Goal: Information Seeking & Learning: Learn about a topic

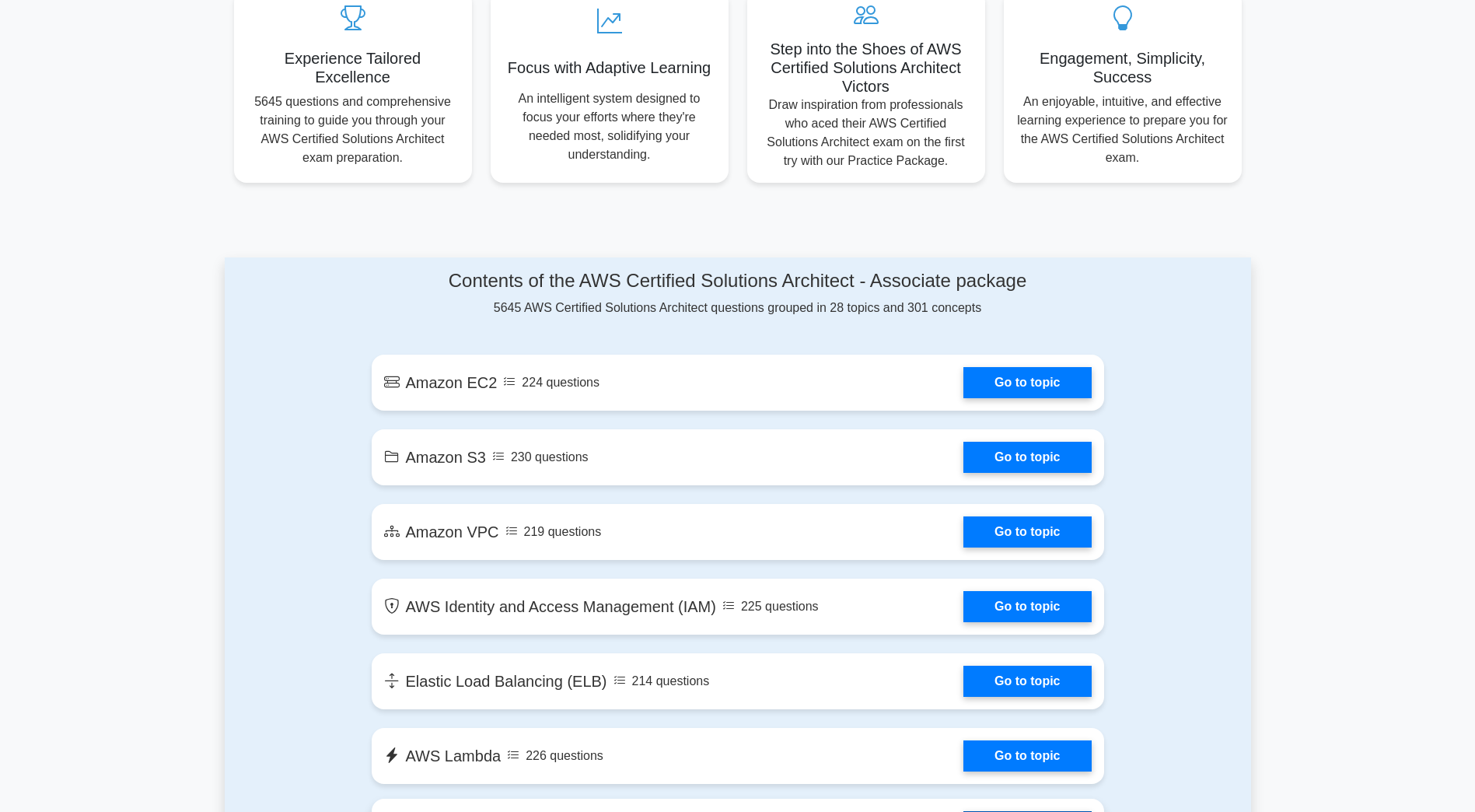
scroll to position [559, 0]
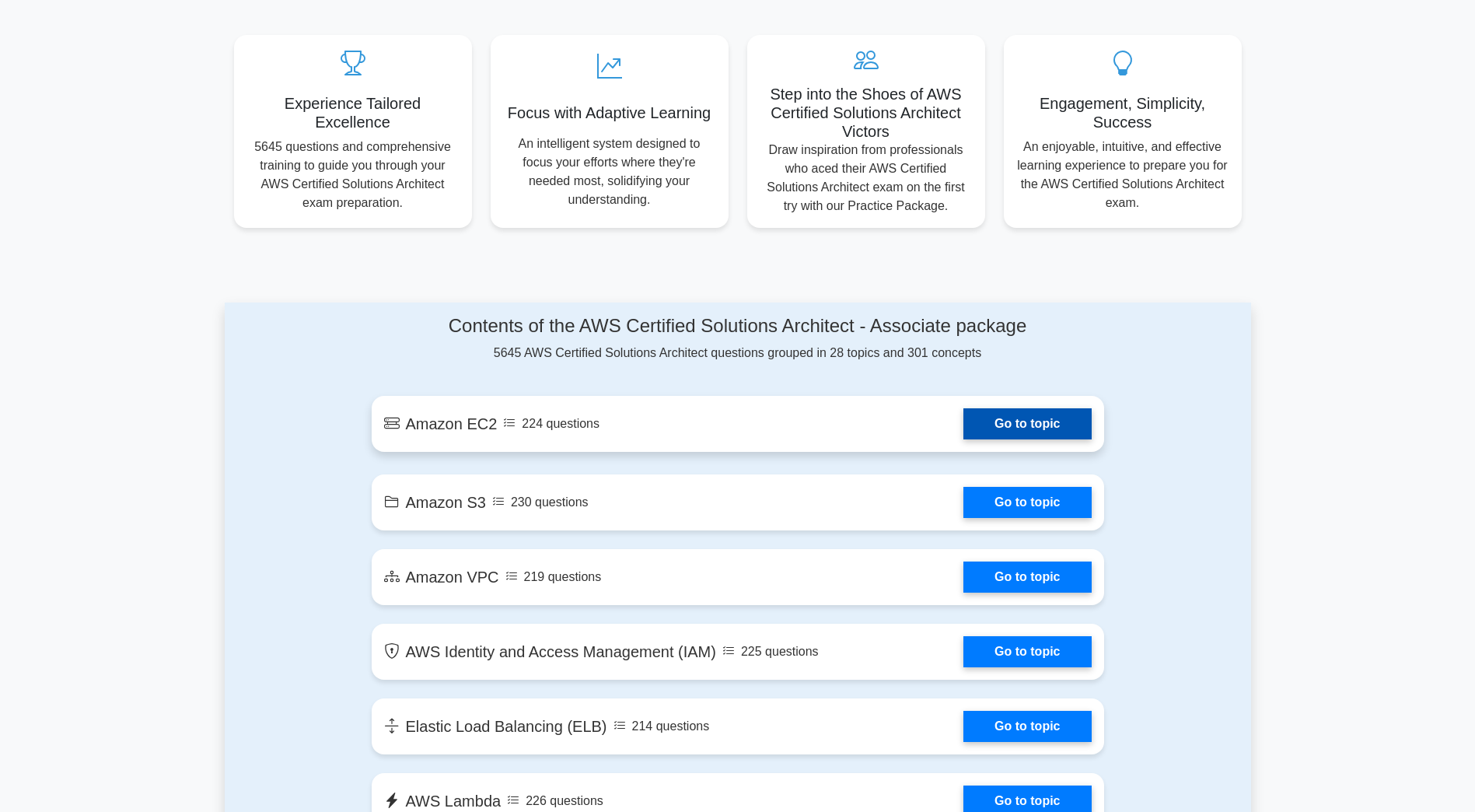
click at [1019, 408] on link "Go to topic" at bounding box center [1027, 424] width 128 height 31
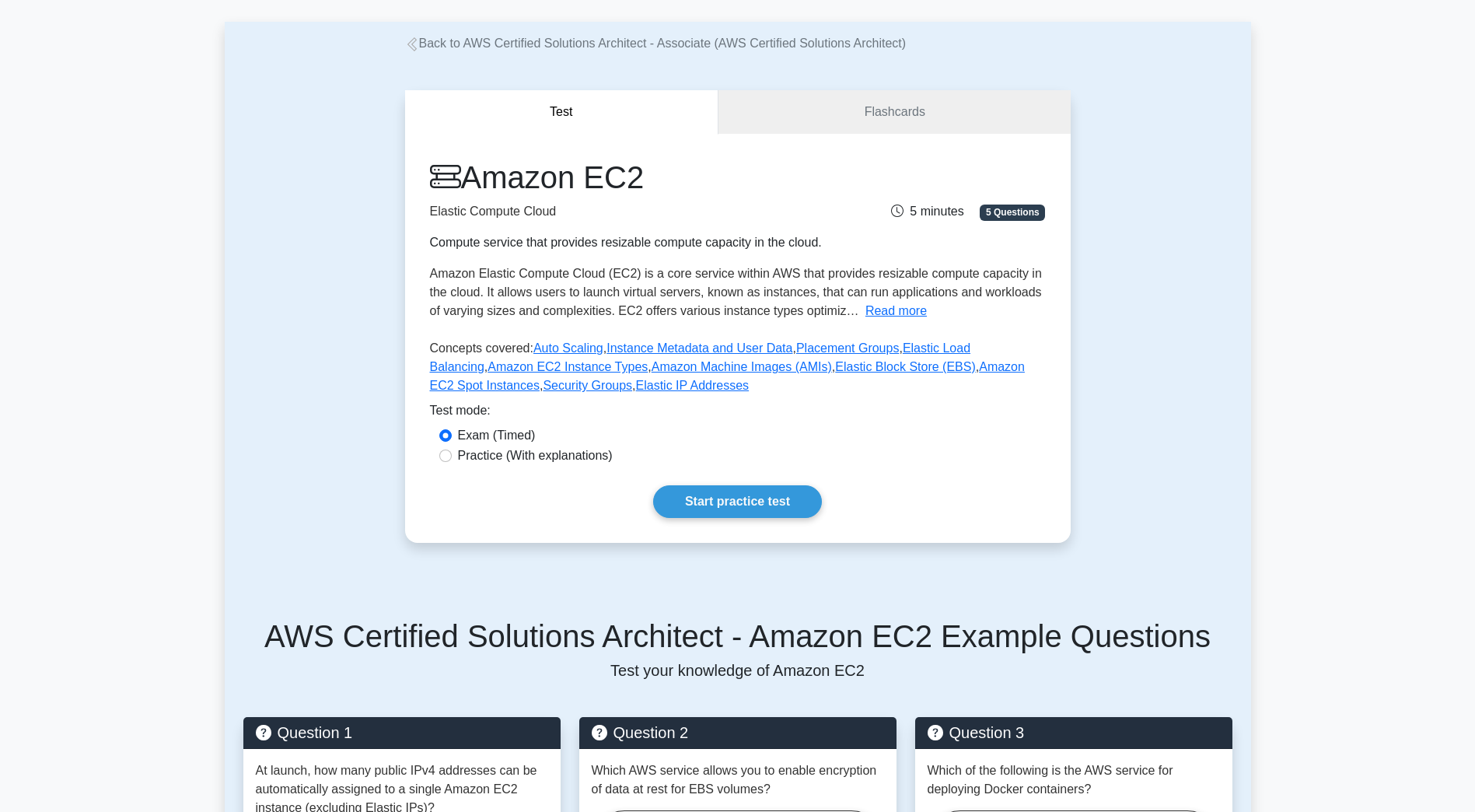
scroll to position [63, 0]
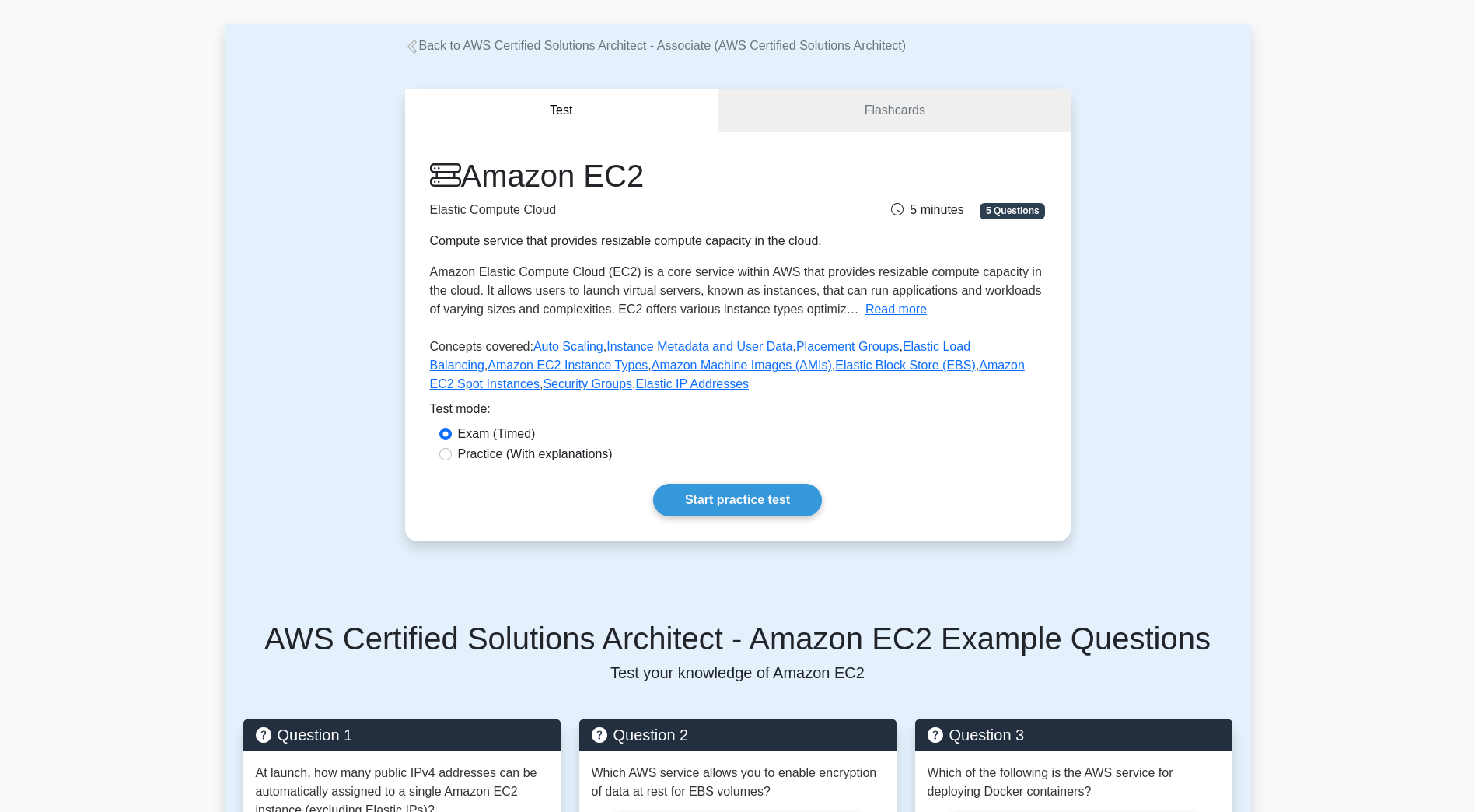
click at [567, 456] on label "Practice (With explanations)" at bounding box center [535, 454] width 155 height 18
click at [452, 456] on input "Practice (With explanations)" at bounding box center [446, 454] width 12 height 12
radio input "true"
click at [704, 483] on link "Start practice test" at bounding box center [737, 499] width 169 height 32
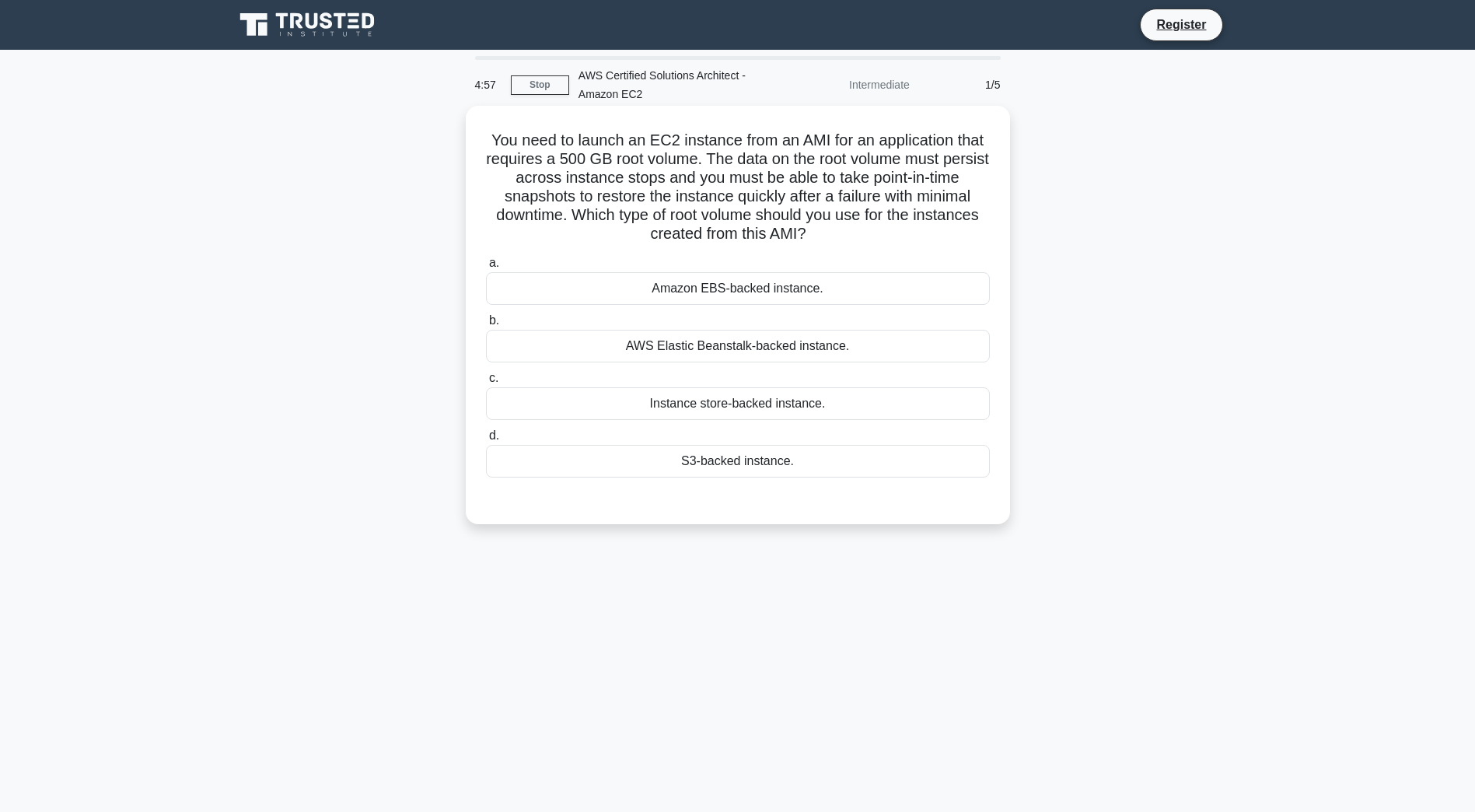
click at [790, 174] on h5 "You need to launch an EC2 instance from an AMI for an application that requires…" at bounding box center [738, 187] width 507 height 114
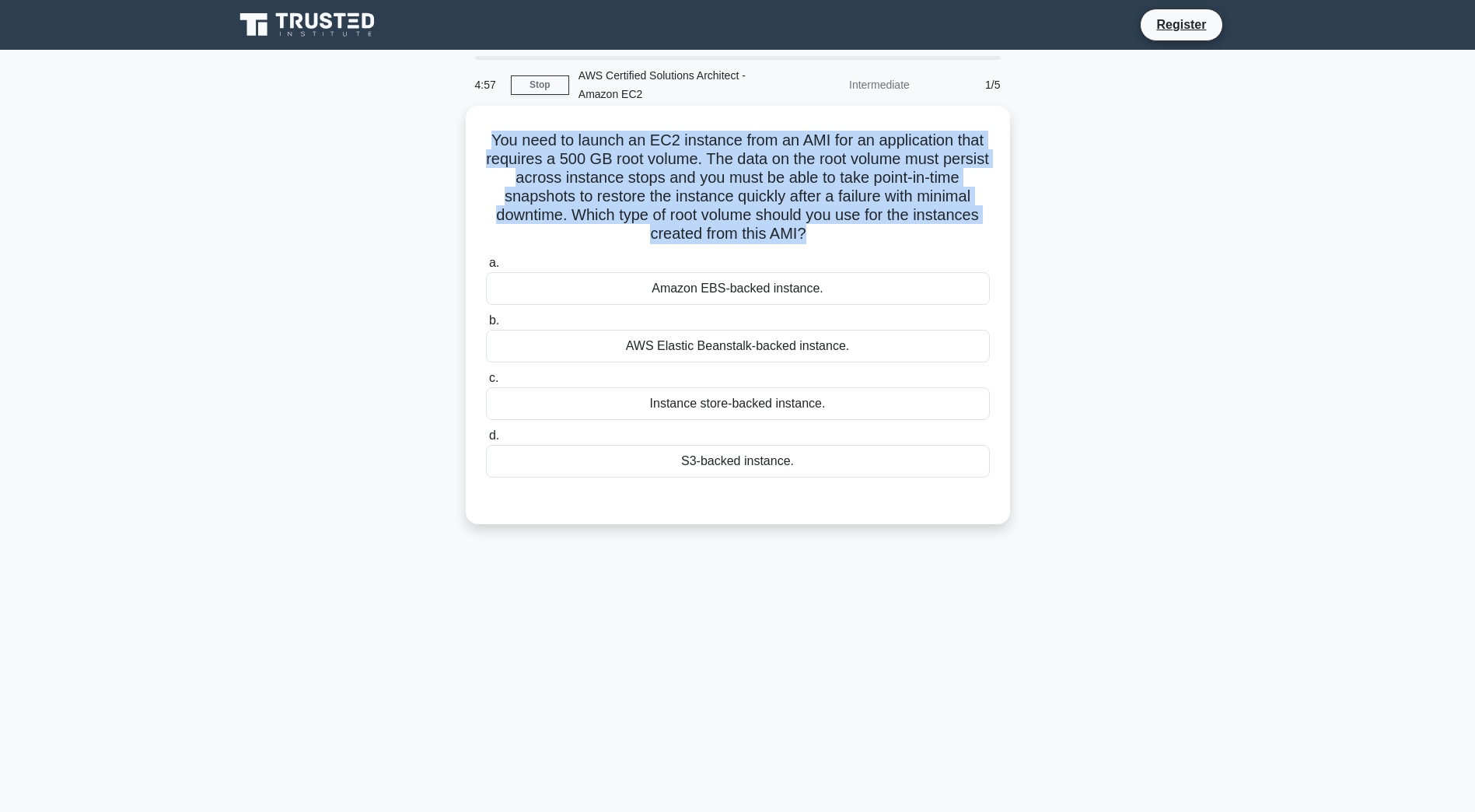
click at [790, 174] on h5 "You need to launch an EC2 instance from an AMI for an application that requires…" at bounding box center [738, 187] width 507 height 114
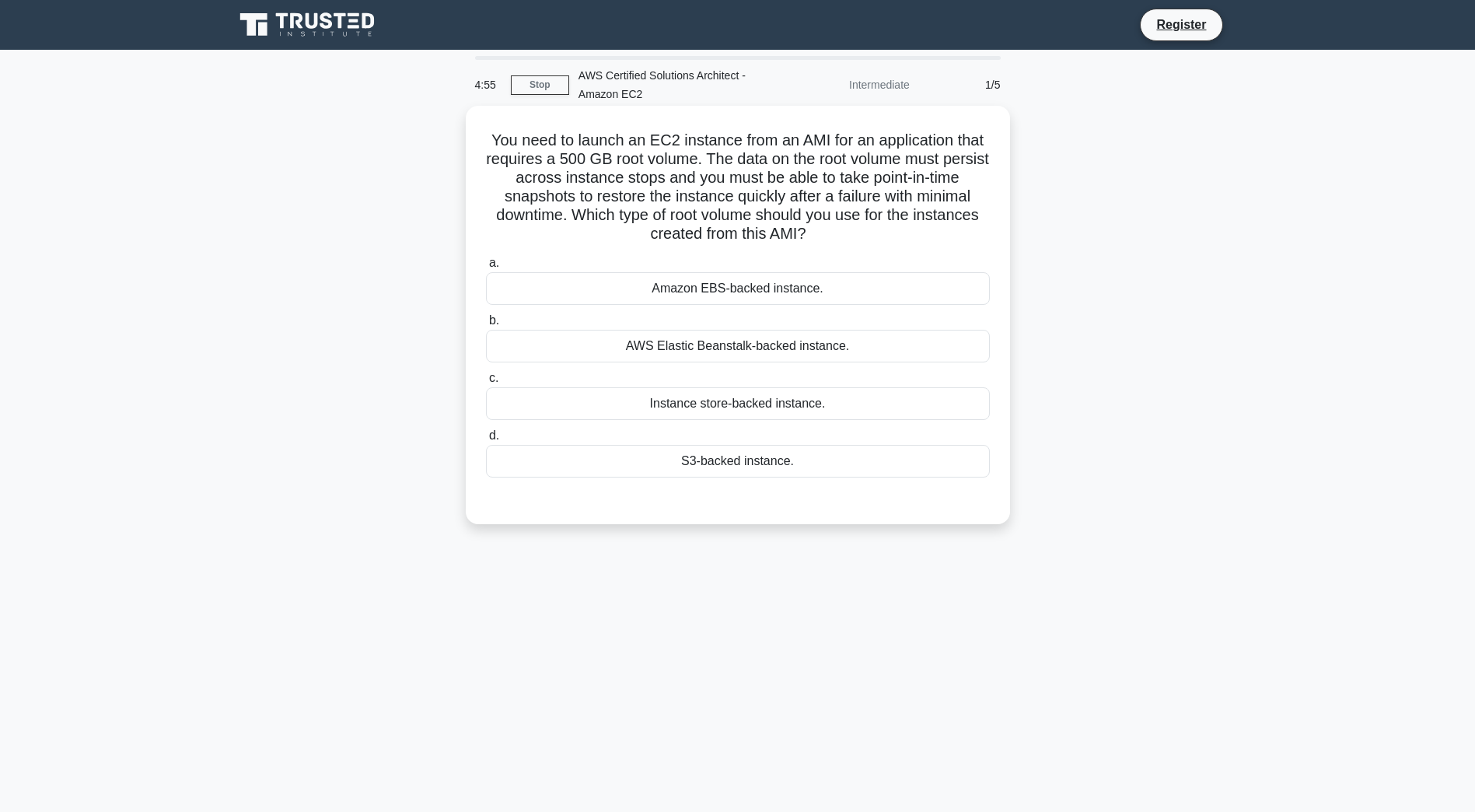
click at [790, 174] on h5 "You need to launch an EC2 instance from an AMI for an application that requires…" at bounding box center [738, 187] width 507 height 114
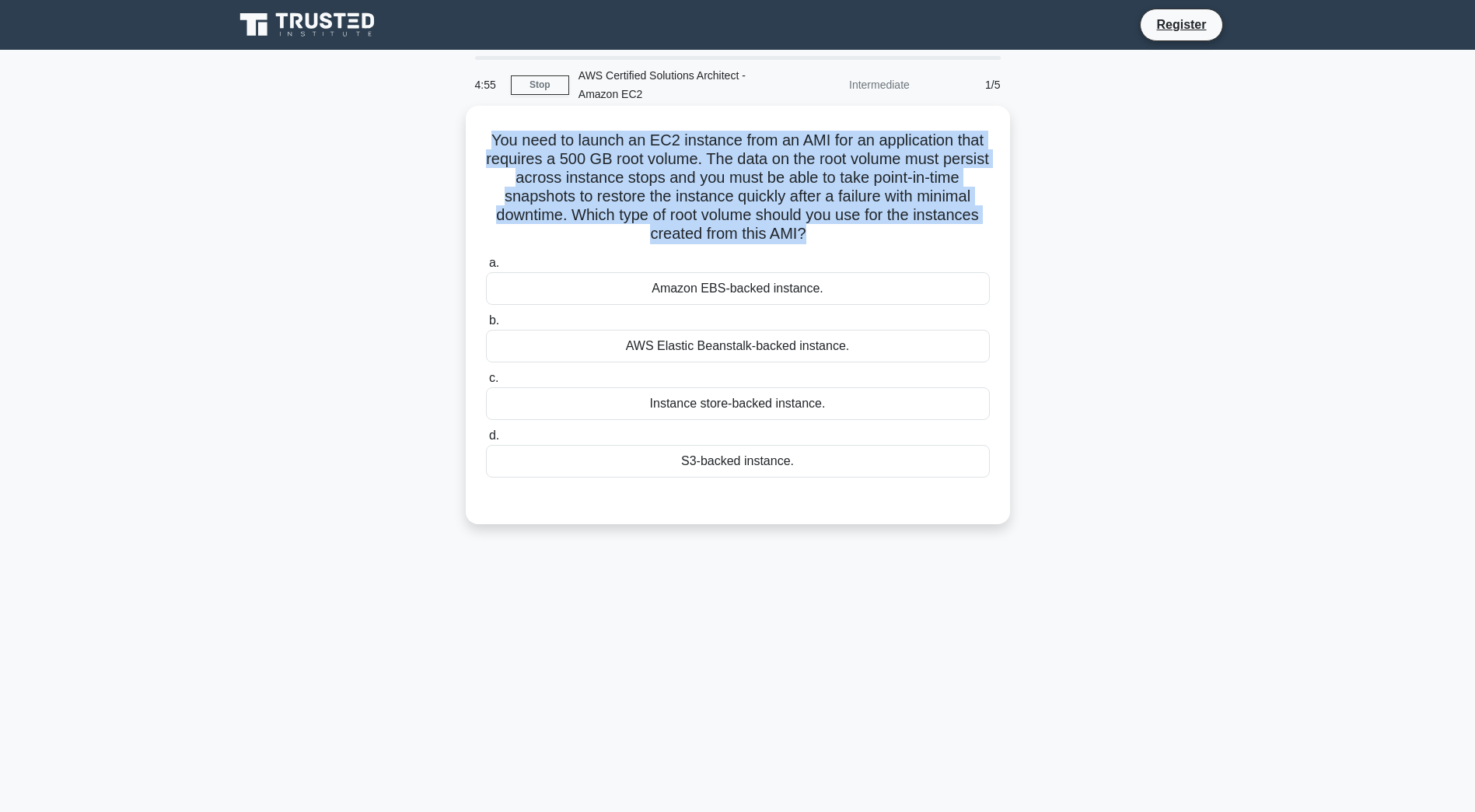
click at [790, 174] on h5 "You need to launch an EC2 instance from an AMI for an application that requires…" at bounding box center [738, 187] width 507 height 114
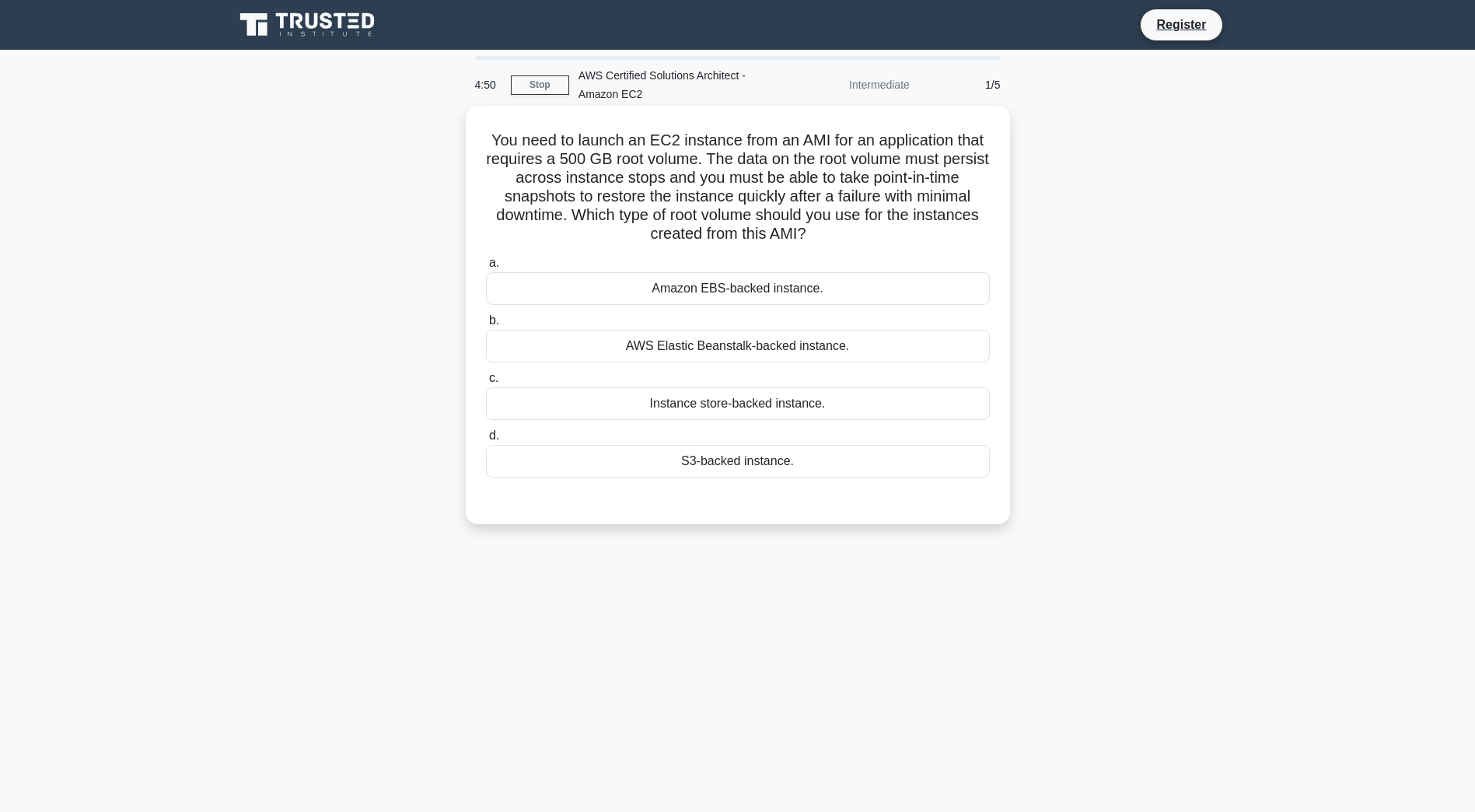
click at [895, 239] on h5 "You need to launch an EC2 instance from an AMI for an application that requires…" at bounding box center [738, 187] width 507 height 114
drag, startPoint x: 895, startPoint y: 239, endPoint x: 942, endPoint y: 249, distance: 48.1
click at [942, 249] on div "You need to launch an EC2 instance from an AMI for an application that requires…" at bounding box center [738, 315] width 532 height 406
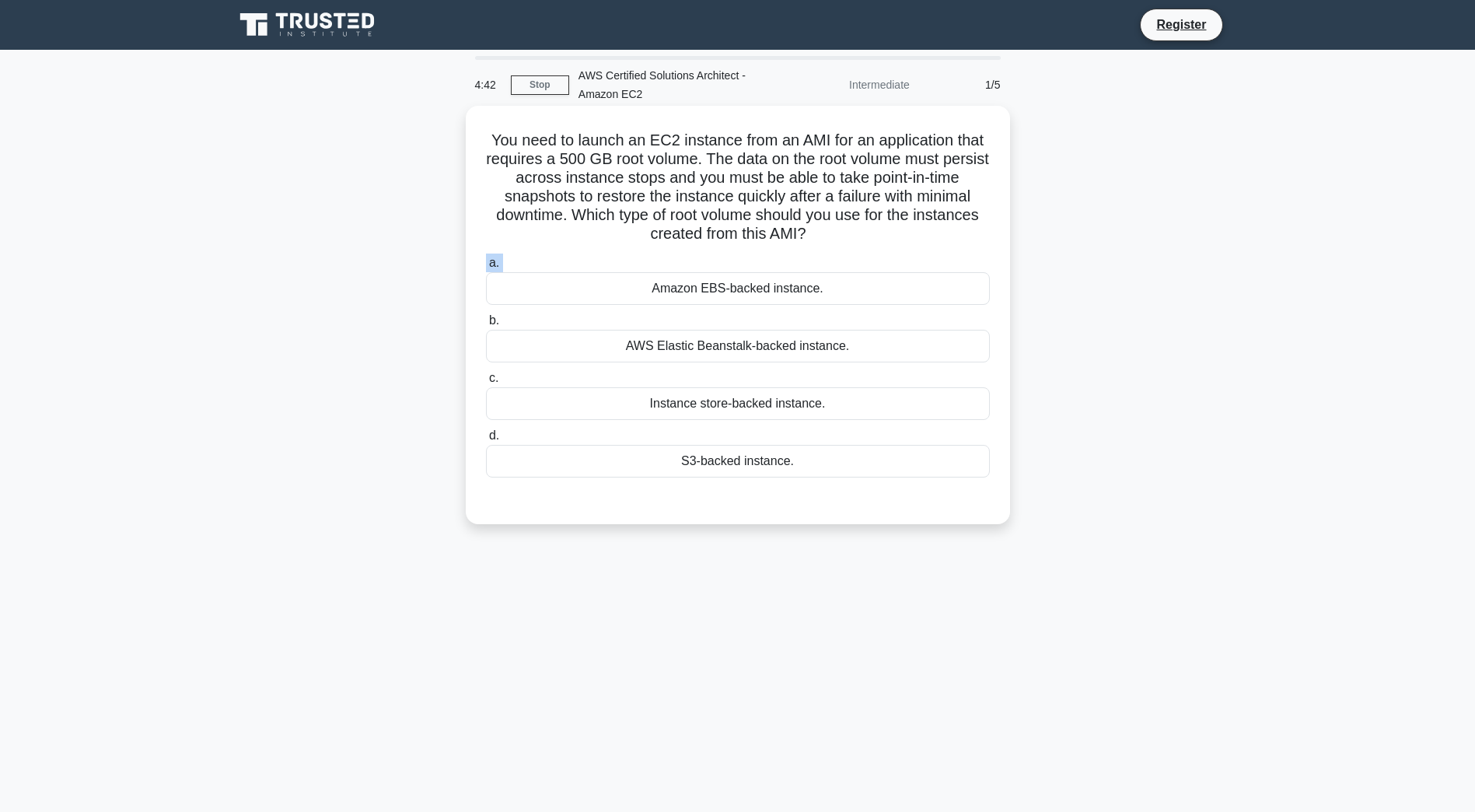
drag, startPoint x: 942, startPoint y: 249, endPoint x: 909, endPoint y: 236, distance: 35.5
click at [909, 236] on div "You need to launch an EC2 instance from an AMI for an application that requires…" at bounding box center [738, 315] width 532 height 406
click at [909, 236] on h5 "You need to launch an EC2 instance from an AMI for an application that requires…" at bounding box center [738, 187] width 507 height 114
click at [905, 240] on h5 "You need to launch an EC2 instance from an AMI for an application that requires…" at bounding box center [738, 187] width 507 height 114
click at [806, 464] on div "S3-backed instance." at bounding box center [738, 461] width 504 height 32
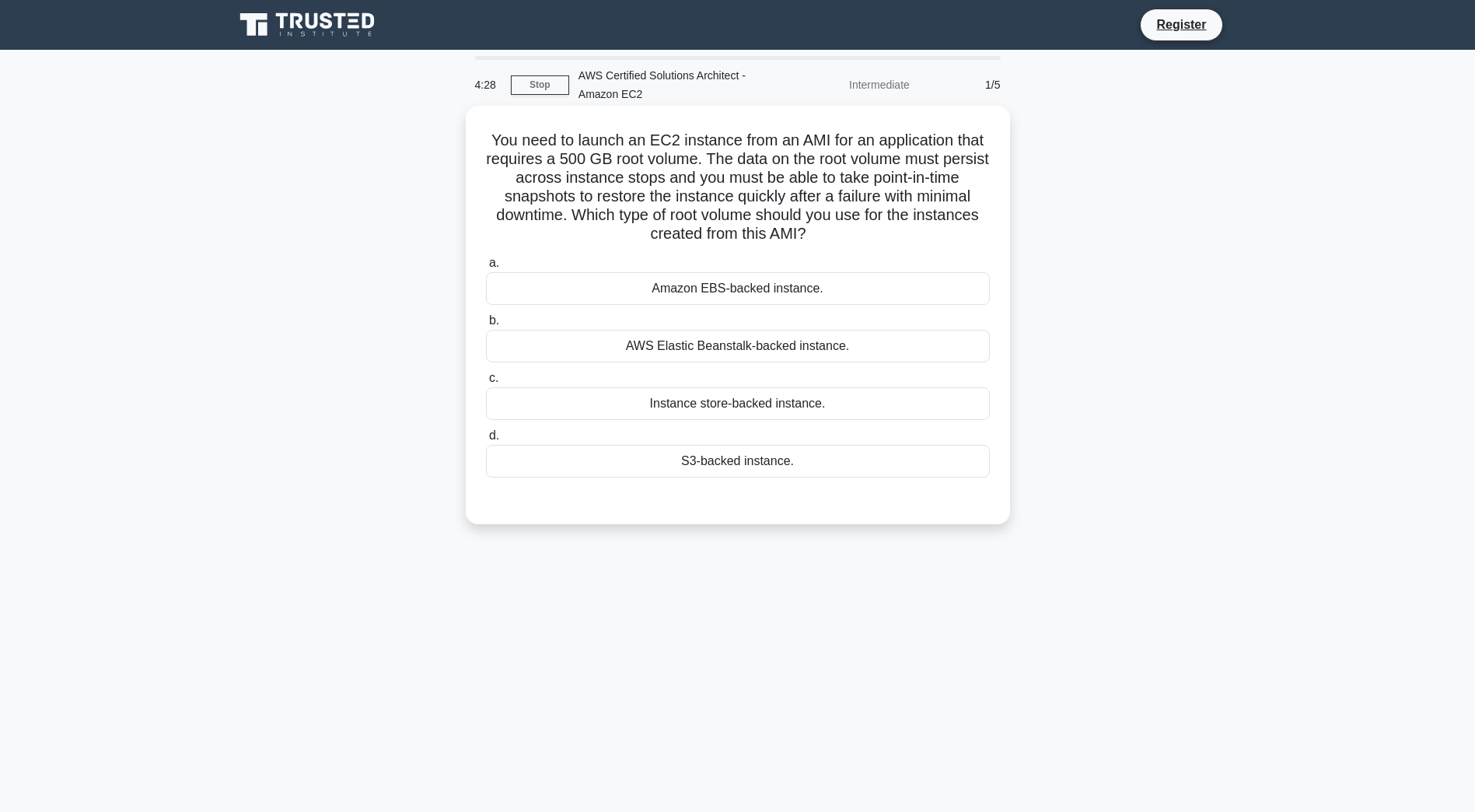
click at [486, 441] on input "d. S3-backed instance." at bounding box center [486, 436] width 0 height 10
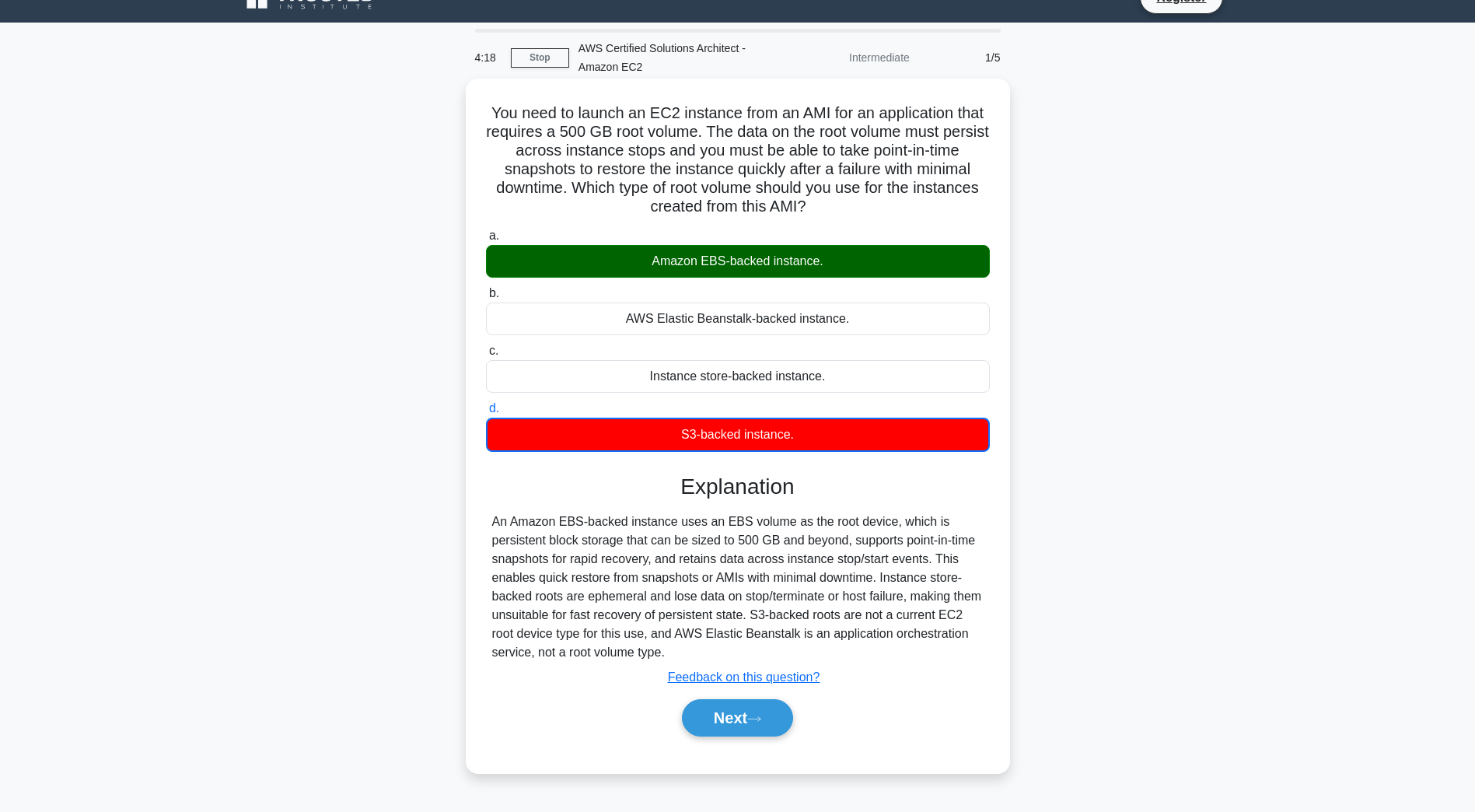
scroll to position [28, 0]
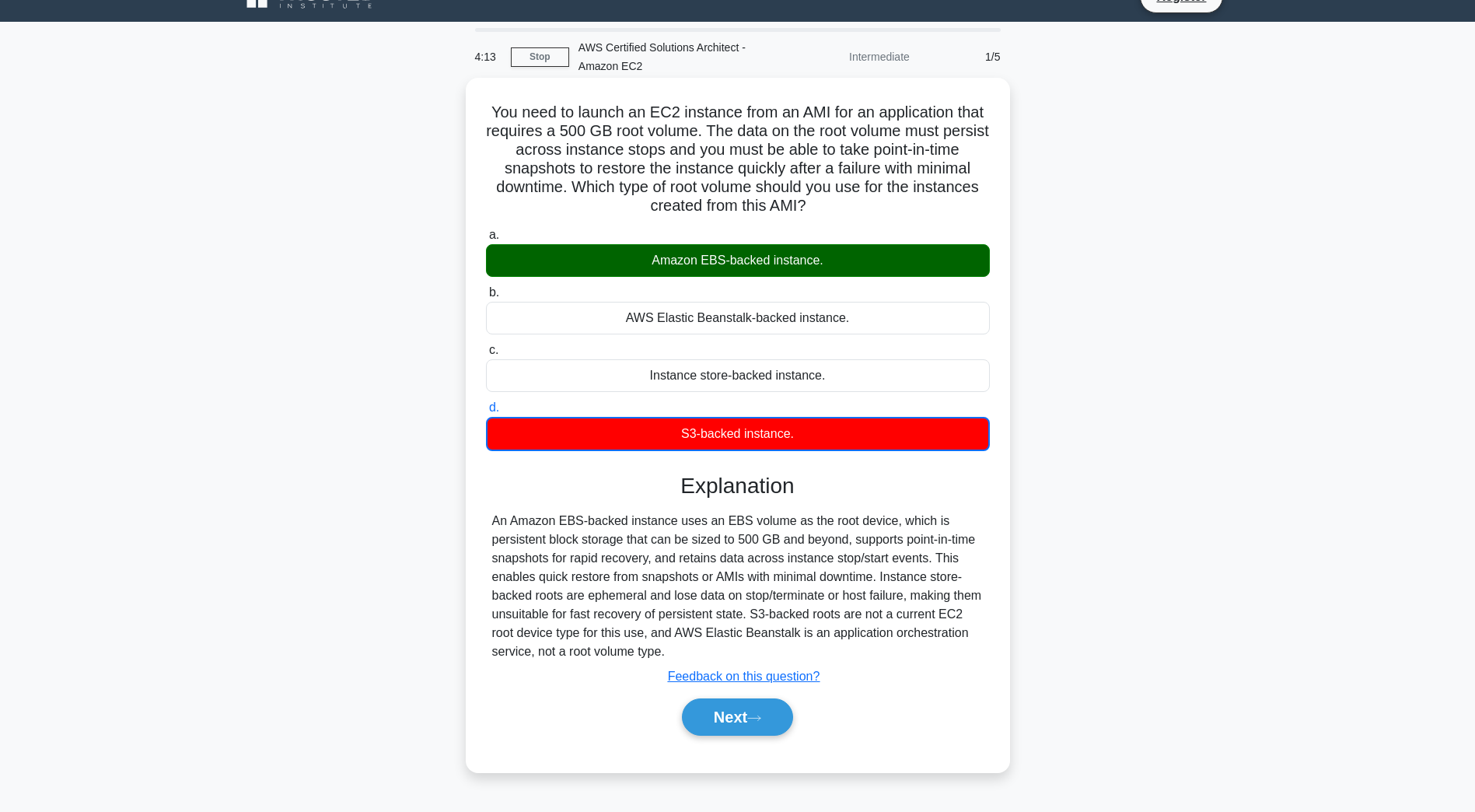
click at [823, 639] on div "An Amazon EBS-backed instance uses an EBS volume as the root device, which is p…" at bounding box center [738, 586] width 491 height 149
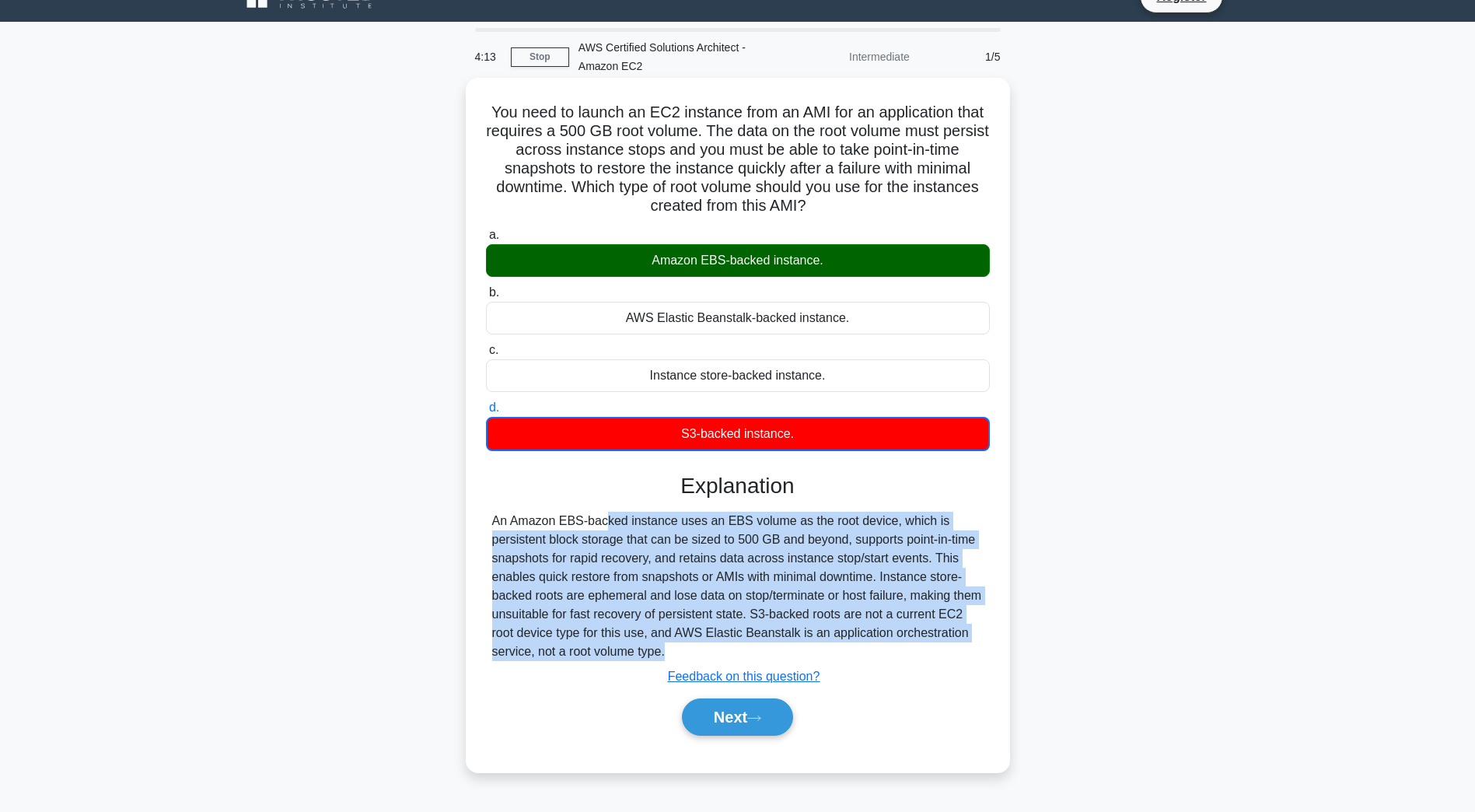
click at [823, 639] on div "An Amazon EBS-backed instance uses an EBS volume as the root device, which is p…" at bounding box center [738, 586] width 491 height 149
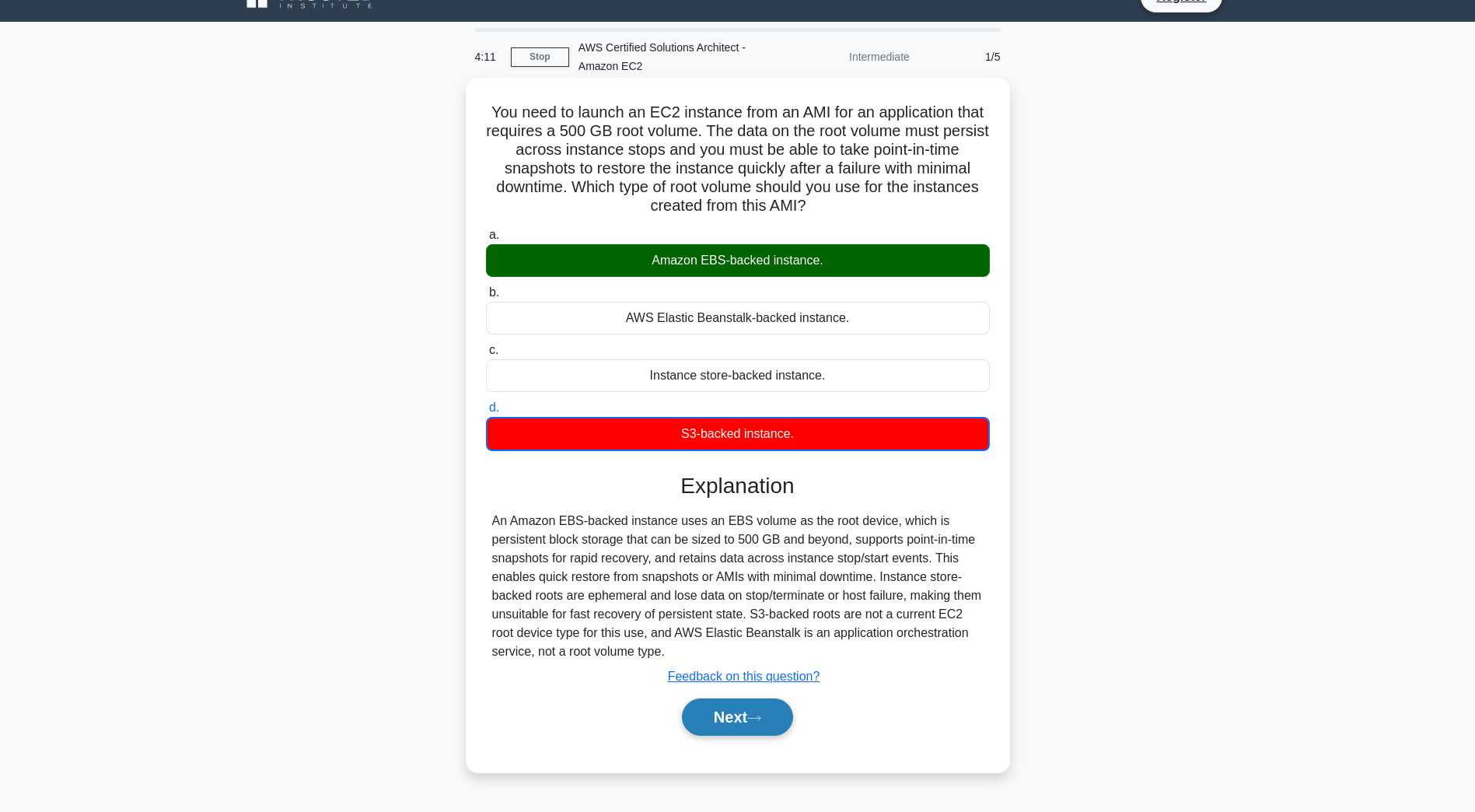
click at [764, 713] on button "Next" at bounding box center [737, 717] width 111 height 38
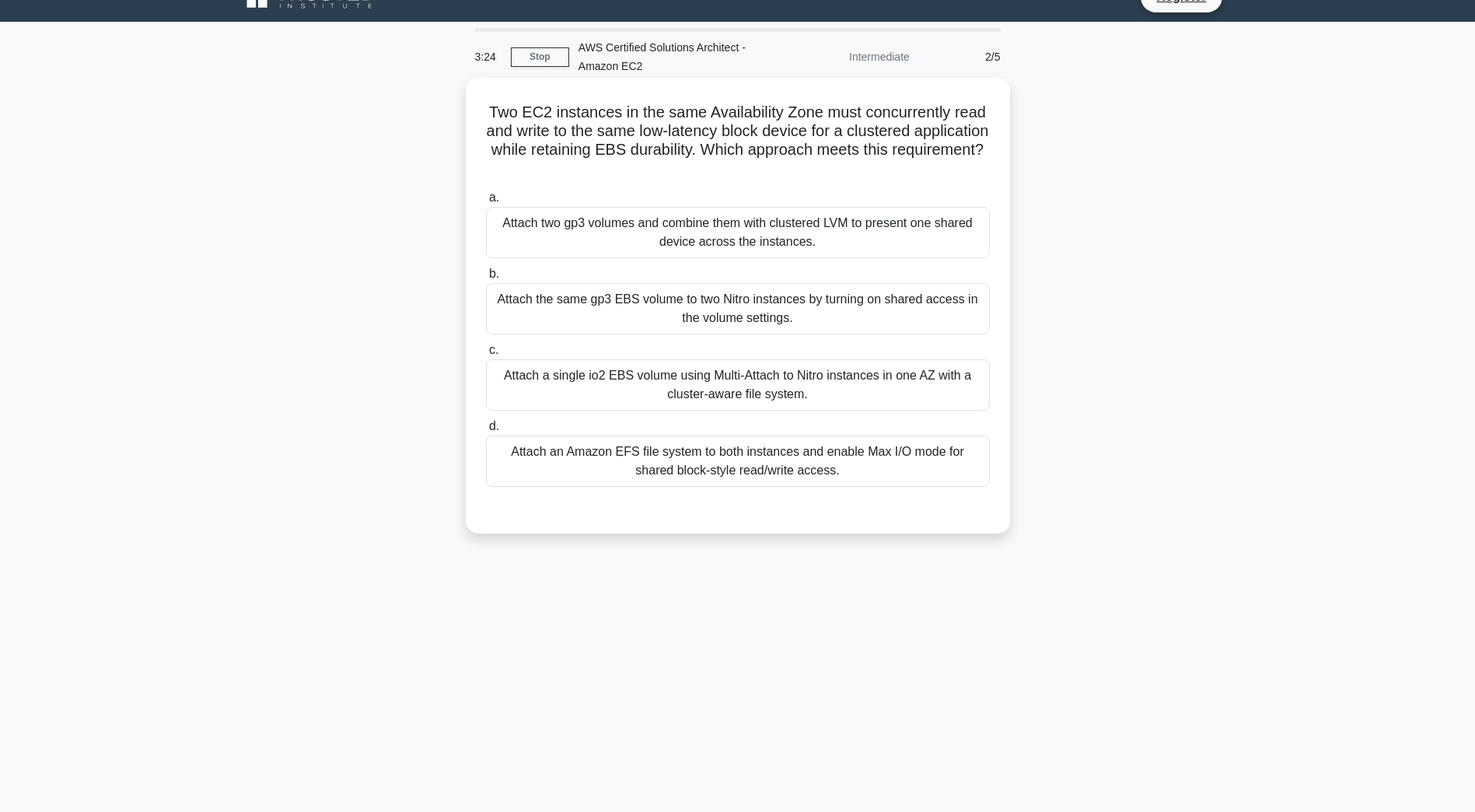
click at [729, 316] on div "Attach the same gp3 EBS volume to two Nitro instances by turning on shared acce…" at bounding box center [738, 309] width 504 height 52
click at [486, 279] on input "b. Attach the same gp3 EBS volume to two Nitro instances by turning on shared a…" at bounding box center [486, 274] width 0 height 10
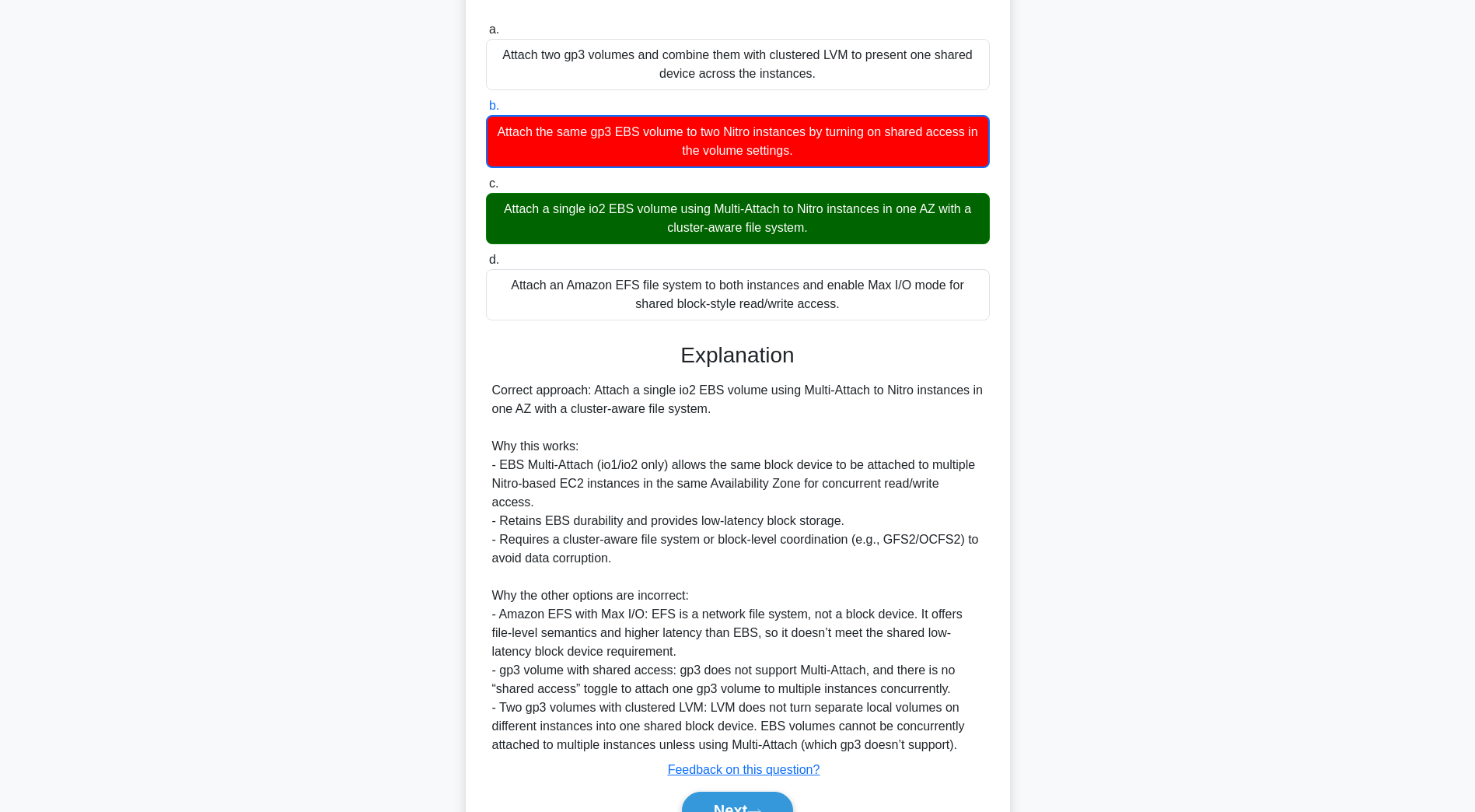
scroll to position [261, 0]
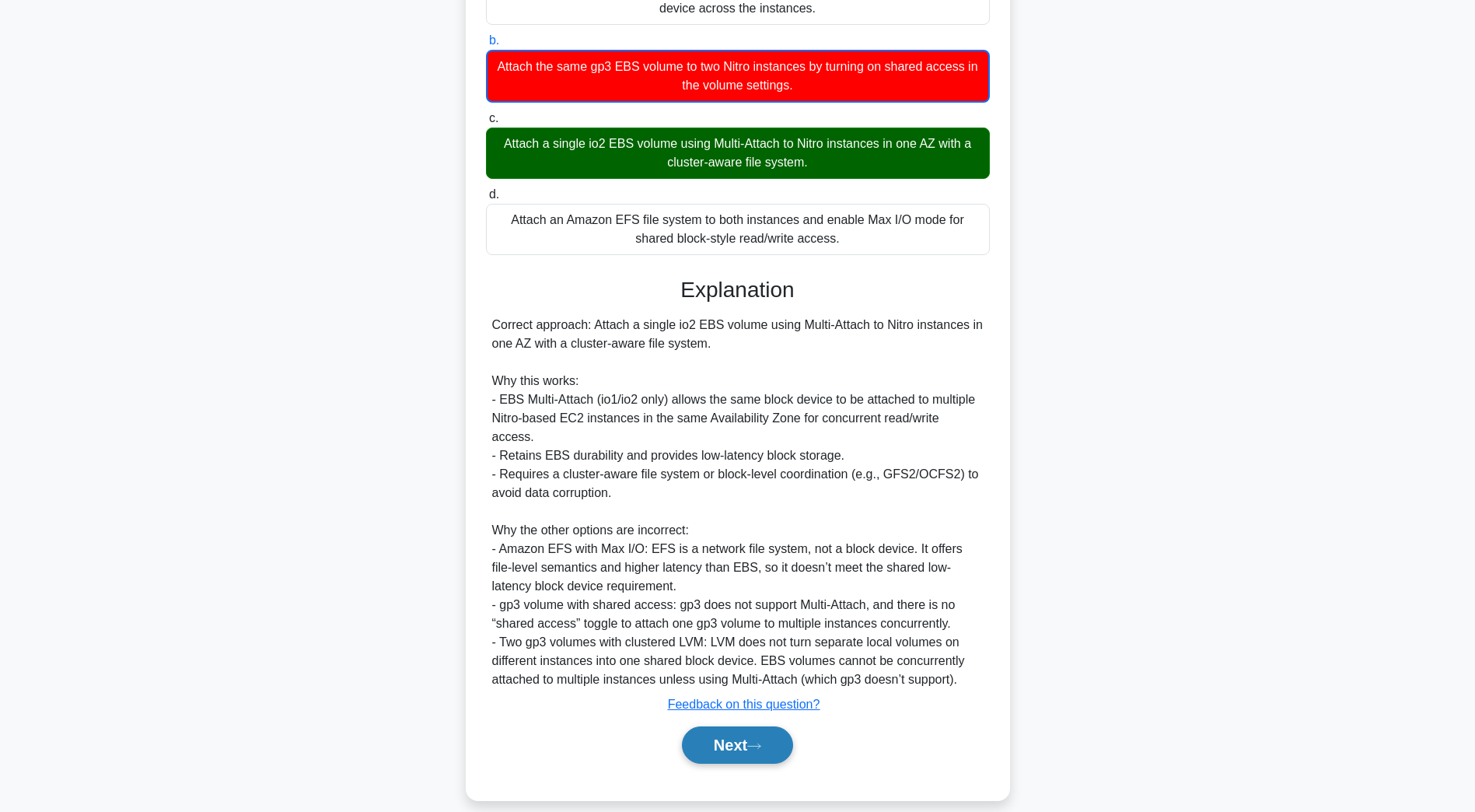
click at [766, 740] on button "Next" at bounding box center [737, 745] width 111 height 38
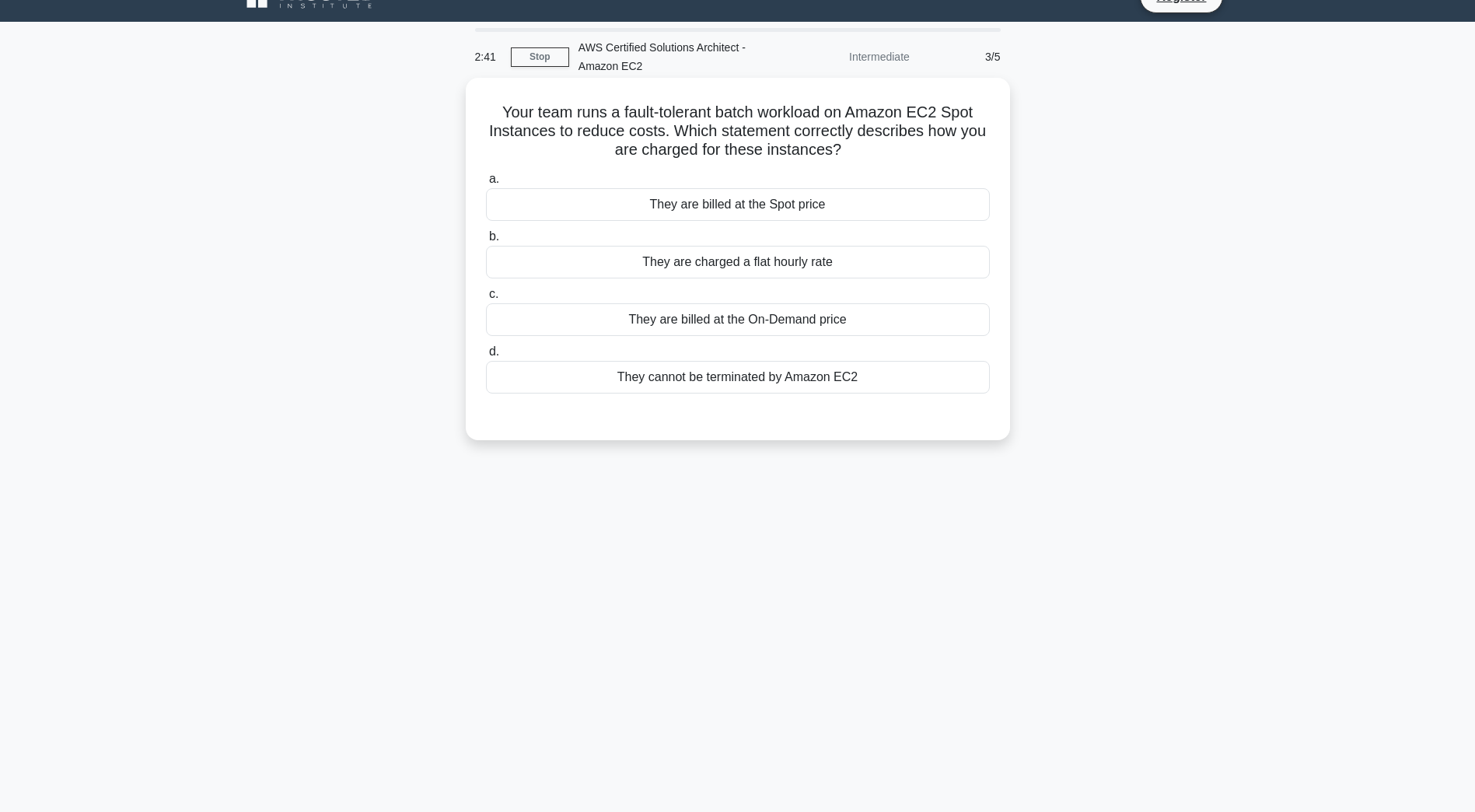
click at [877, 320] on div "They are billed at the On-Demand price" at bounding box center [738, 319] width 504 height 32
click at [486, 299] on input "c. They are billed at the On-Demand price" at bounding box center [486, 295] width 0 height 10
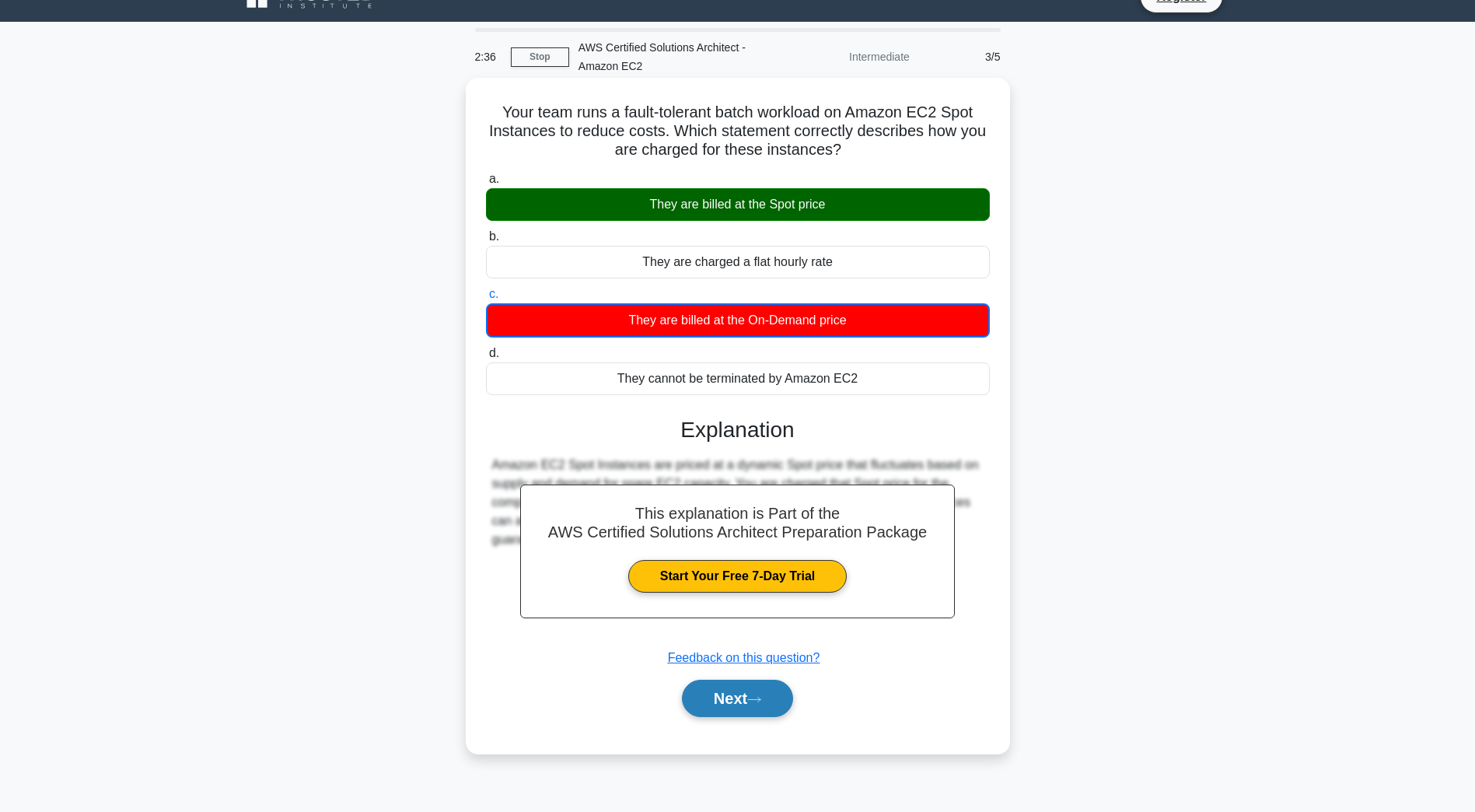
click at [758, 693] on button "Next" at bounding box center [737, 697] width 111 height 38
click at [763, 706] on button "Next" at bounding box center [737, 697] width 111 height 38
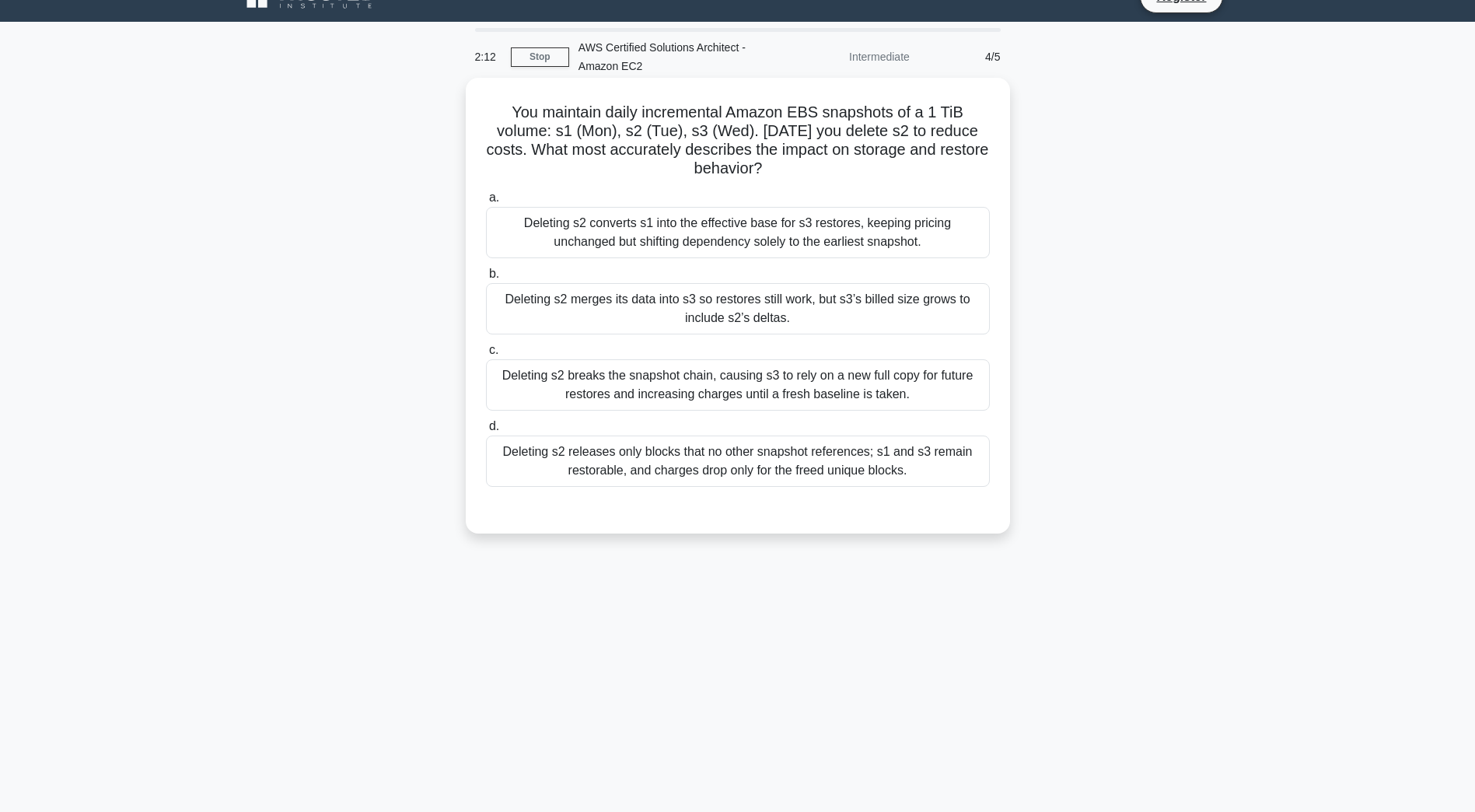
click at [937, 465] on div "Deleting s2 releases only blocks that no other snapshot references; s1 and s3 r…" at bounding box center [738, 461] width 504 height 52
click at [486, 432] on input "d. Deleting s2 releases only blocks that no other snapshot references; s1 and s…" at bounding box center [486, 427] width 0 height 10
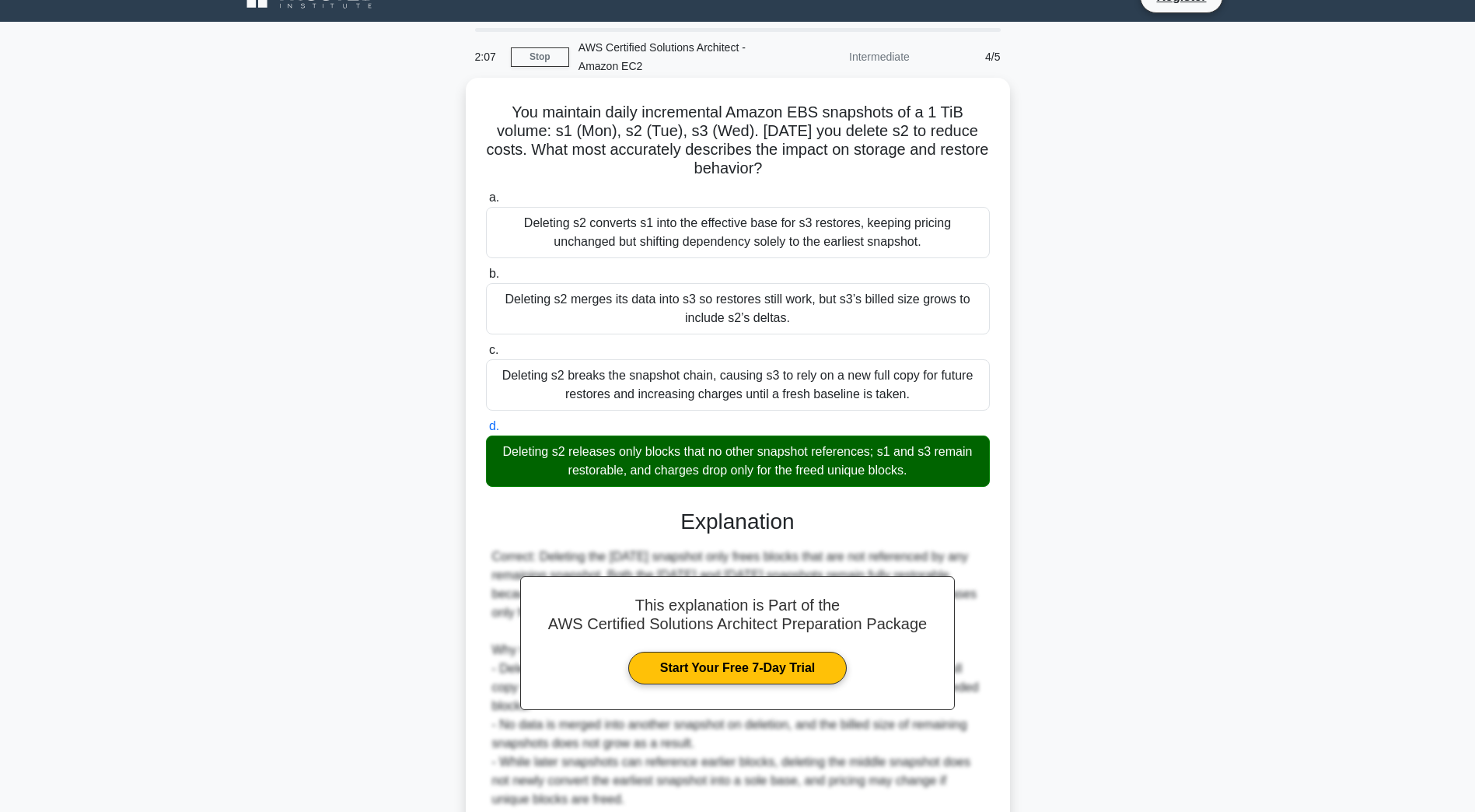
scroll to position [166, 0]
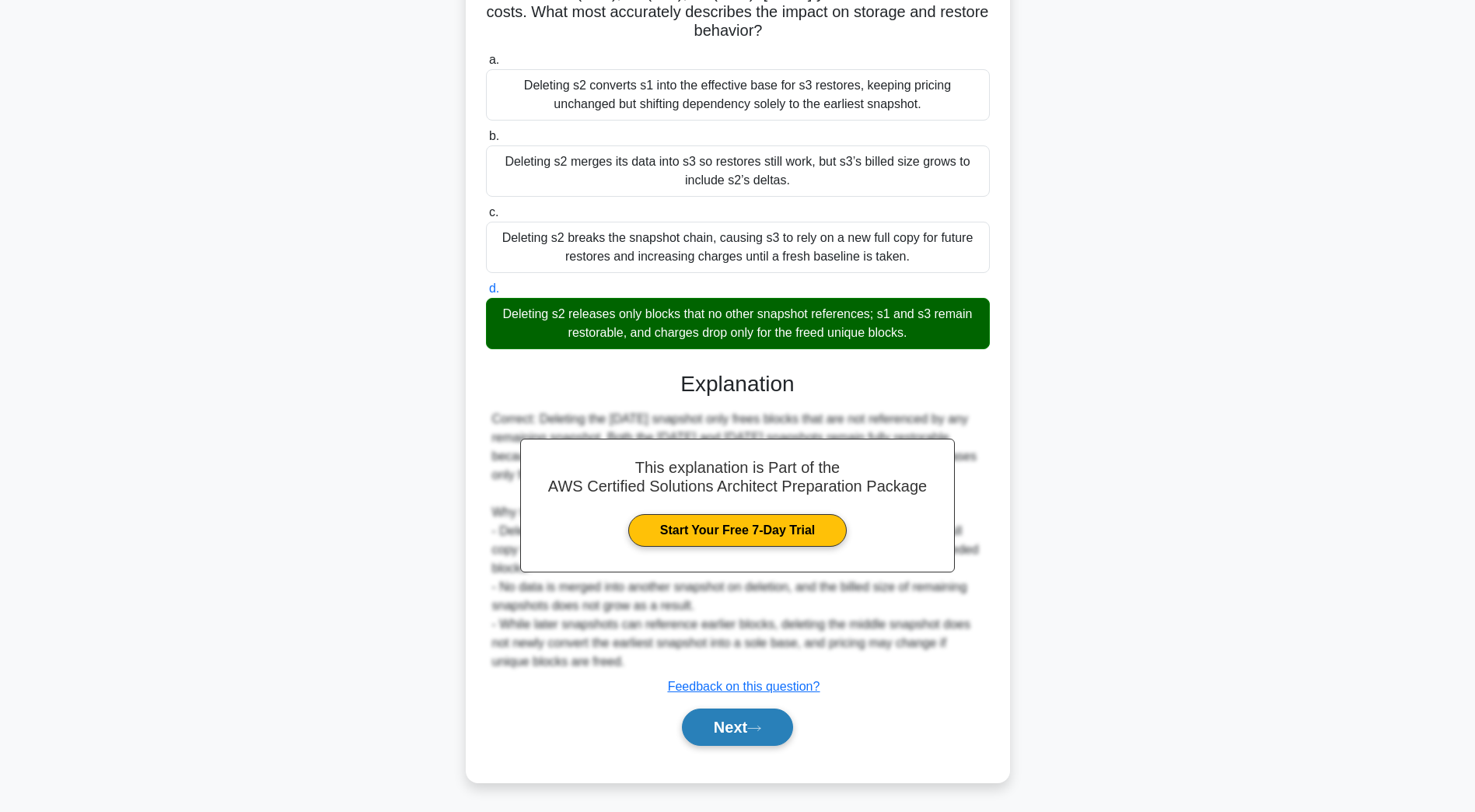
click at [763, 733] on button "Next" at bounding box center [737, 726] width 111 height 38
click at [762, 718] on button "Next" at bounding box center [737, 726] width 111 height 38
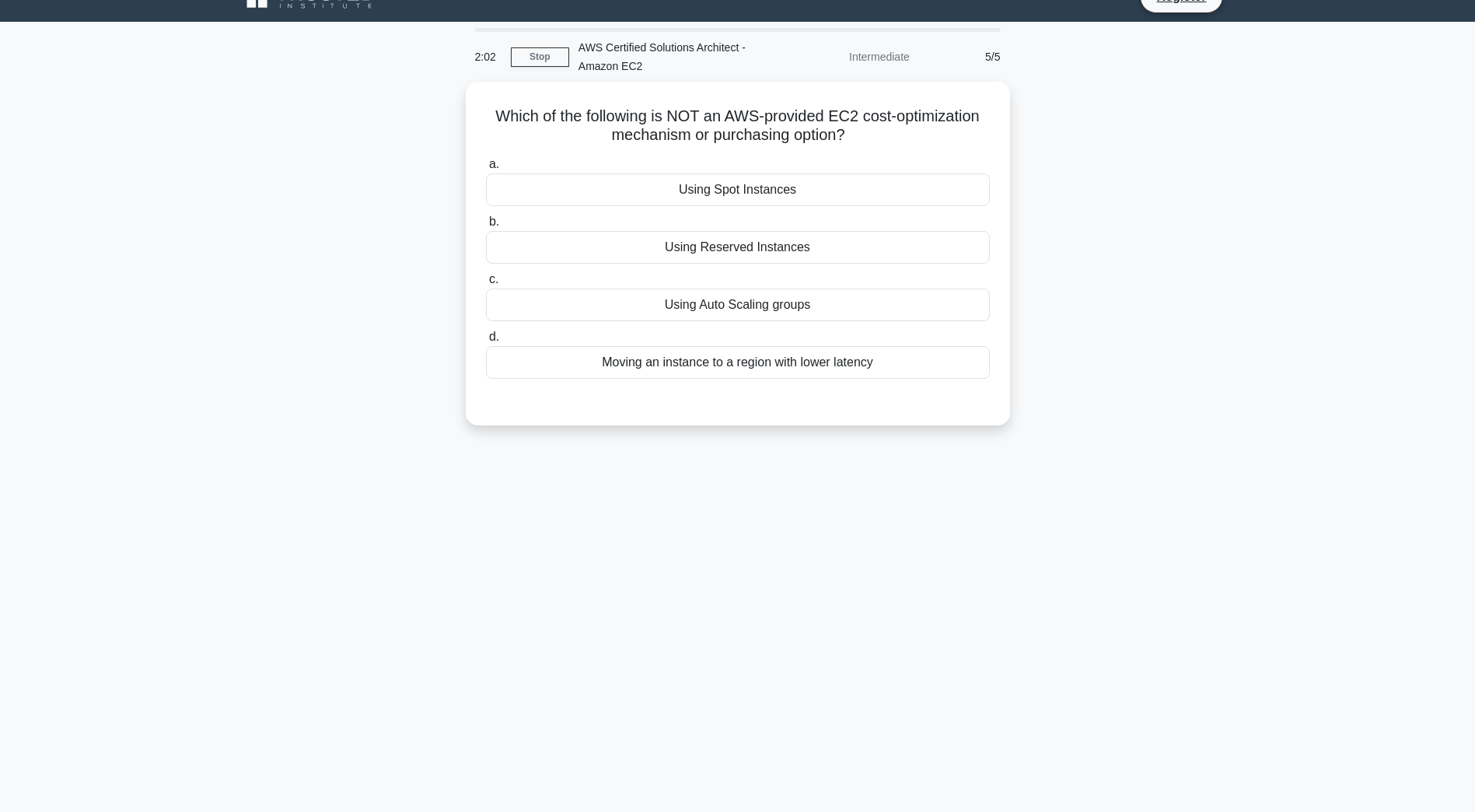
scroll to position [28, 0]
click at [758, 361] on div "Moving an instance to a region with lower latency" at bounding box center [738, 357] width 504 height 32
click at [486, 338] on input "d. Moving an instance to a region with lower latency" at bounding box center [486, 333] width 0 height 10
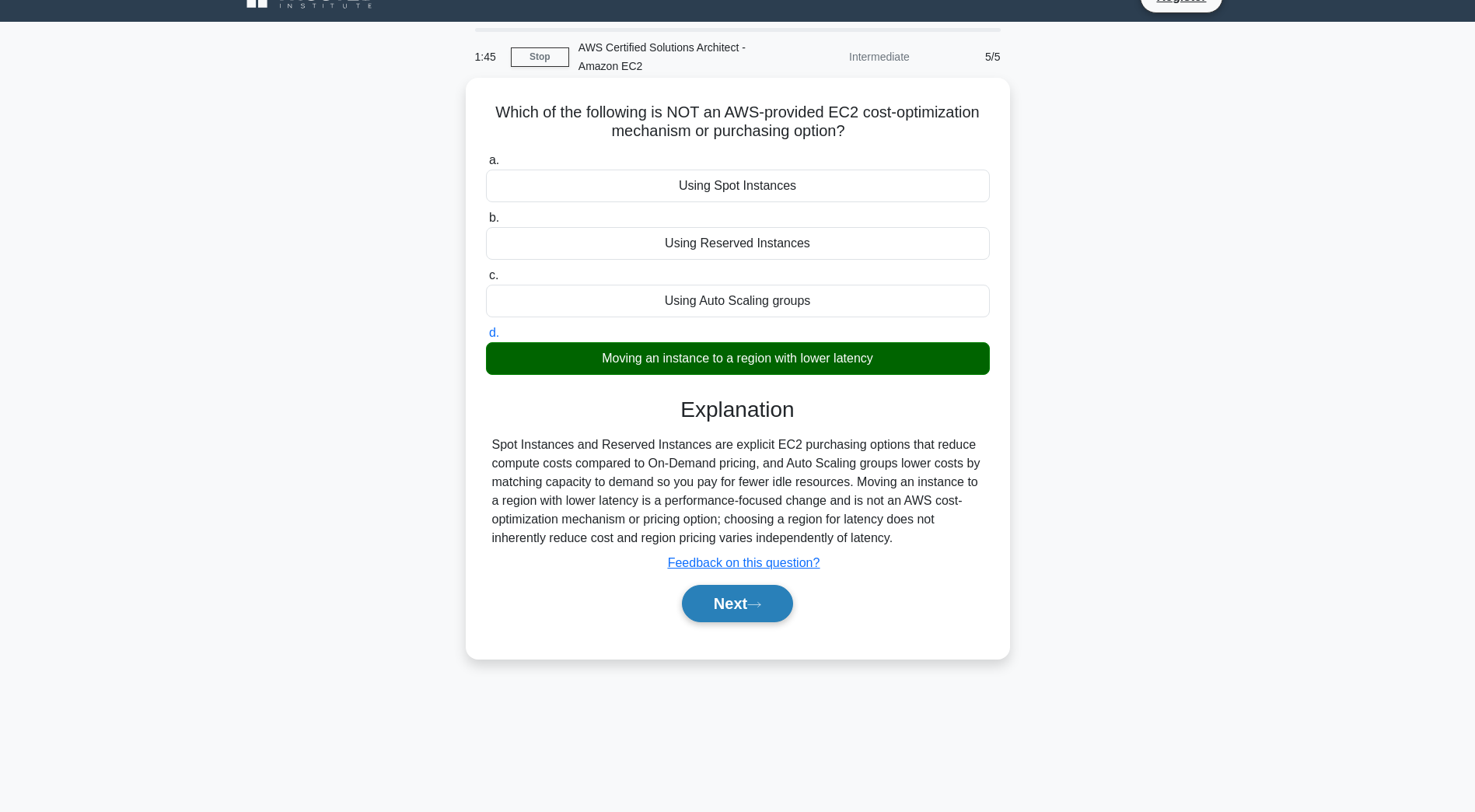
click at [743, 601] on button "Next" at bounding box center [737, 603] width 111 height 38
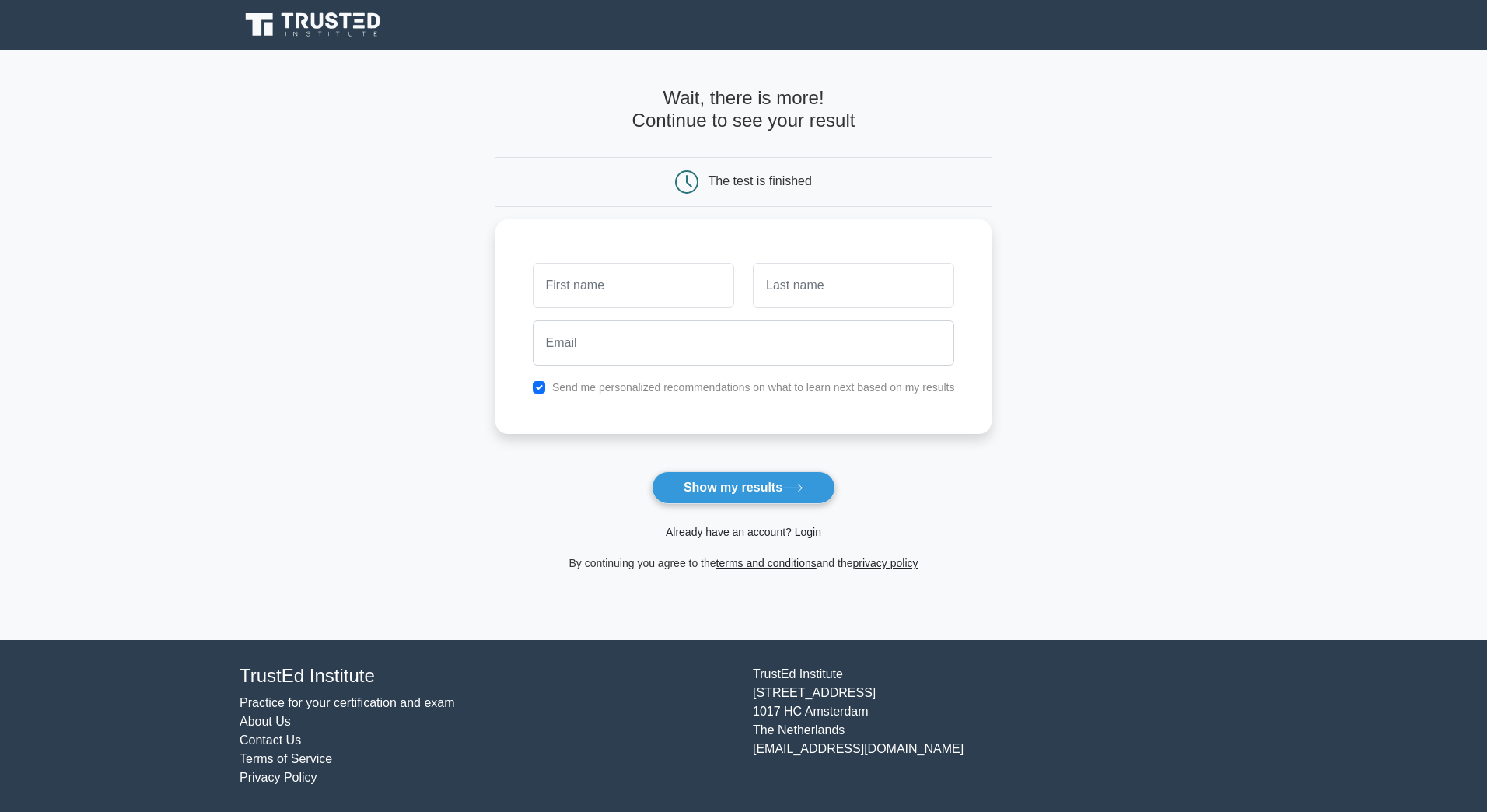
drag, startPoint x: 0, startPoint y: 0, endPoint x: 289, endPoint y: 37, distance: 291.4
click at [289, 37] on icon at bounding box center [314, 25] width 149 height 30
